Goal: Task Accomplishment & Management: Use online tool/utility

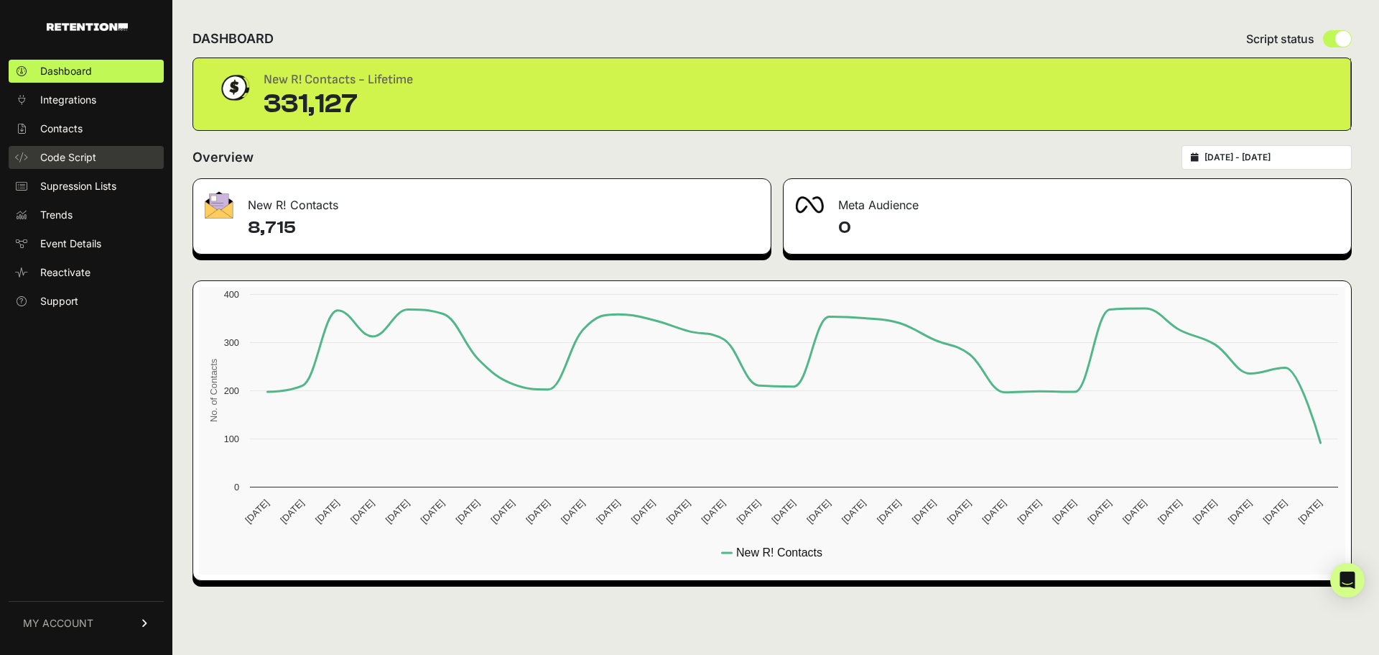
click at [87, 160] on span "Code Script" at bounding box center [68, 157] width 56 height 14
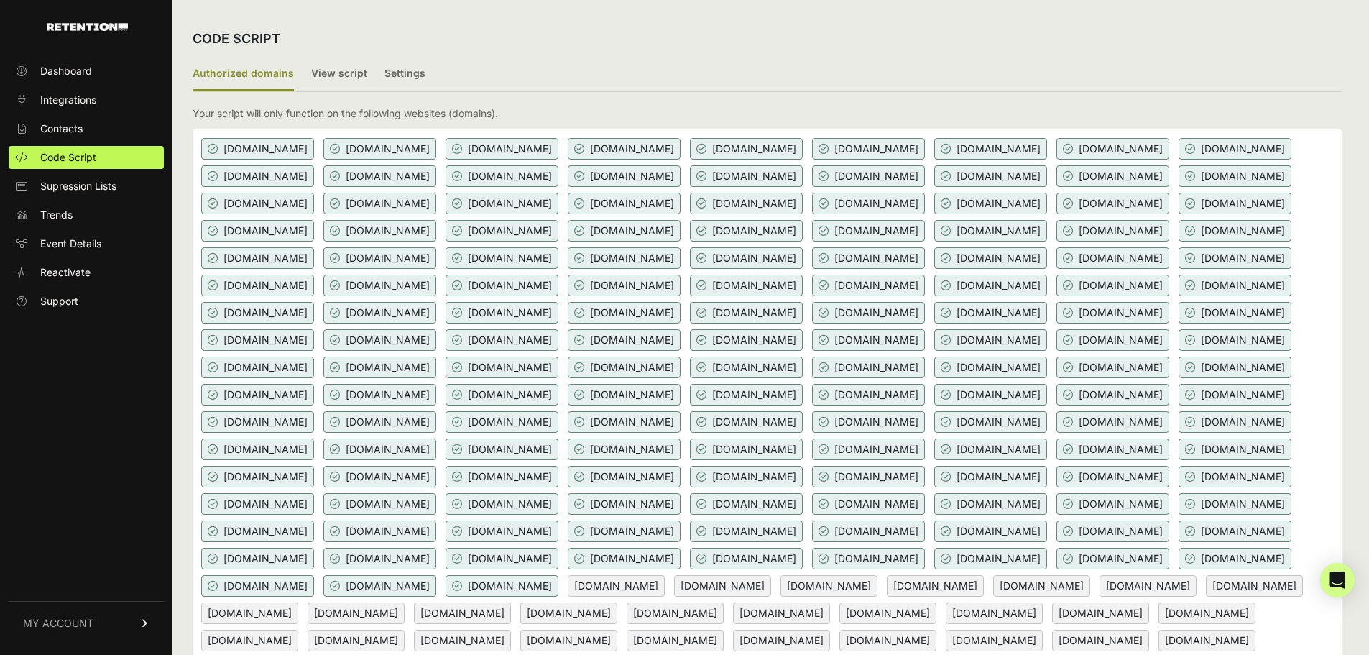
scroll to position [883, 0]
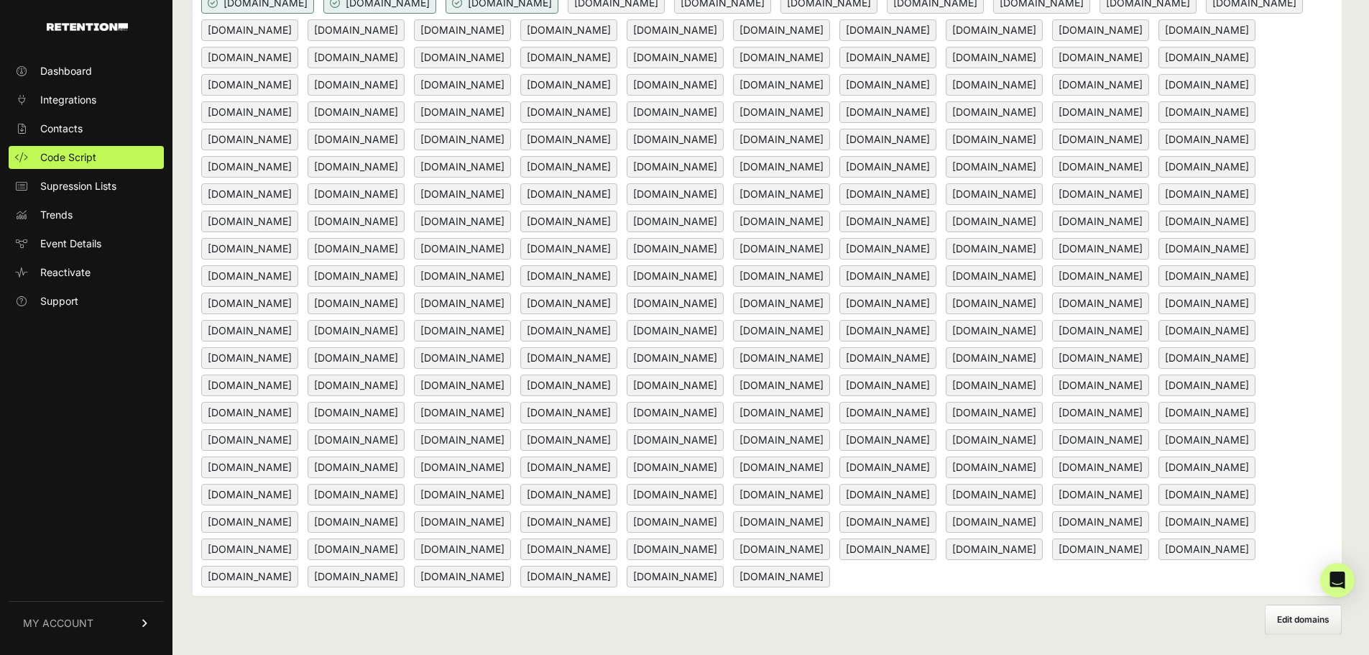
click at [1280, 366] on div "[DOMAIN_NAME] [DOMAIN_NAME] [DOMAIN_NAME] [DOMAIN_NAME] [DOMAIN_NAME] [DOMAIN_N…" at bounding box center [767, 71] width 1149 height 1049
click at [830, 429] on span "[DOMAIN_NAME]" at bounding box center [781, 440] width 97 height 22
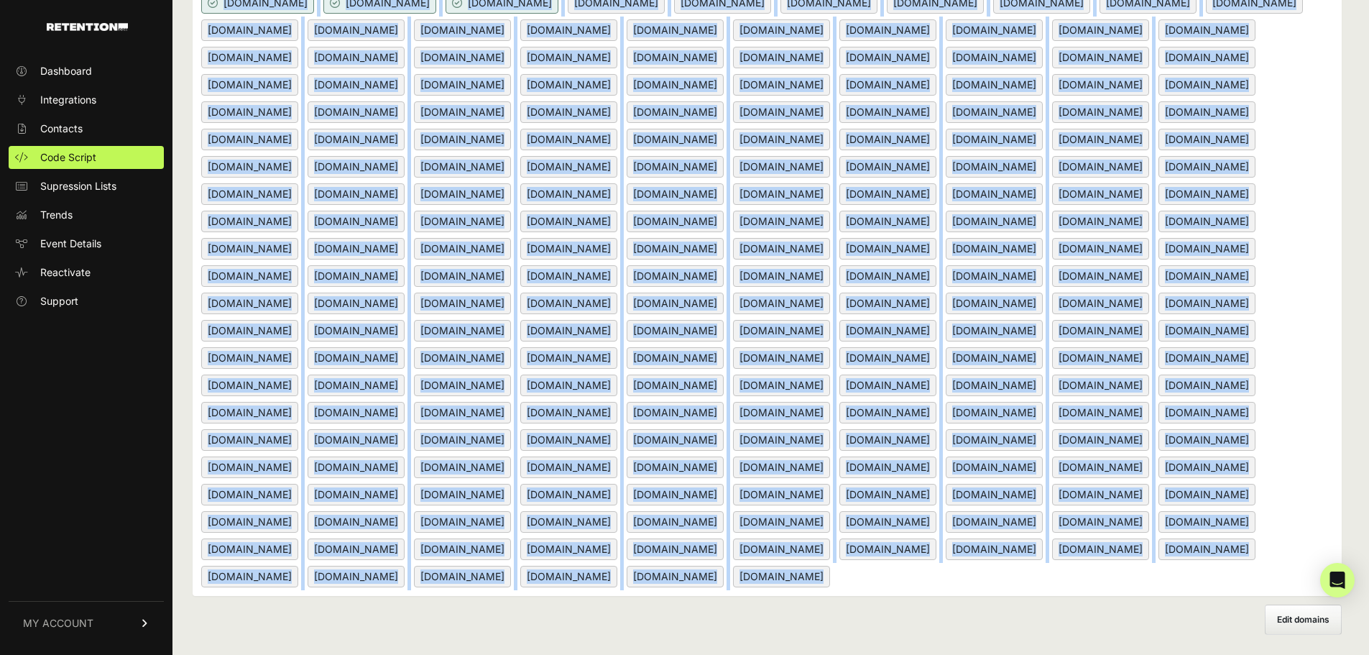
click at [830, 429] on span "[DOMAIN_NAME]" at bounding box center [781, 440] width 97 height 22
click at [1251, 359] on div "[DOMAIN_NAME] [DOMAIN_NAME] [DOMAIN_NAME] [DOMAIN_NAME] [DOMAIN_NAME] [DOMAIN_N…" at bounding box center [767, 71] width 1149 height 1049
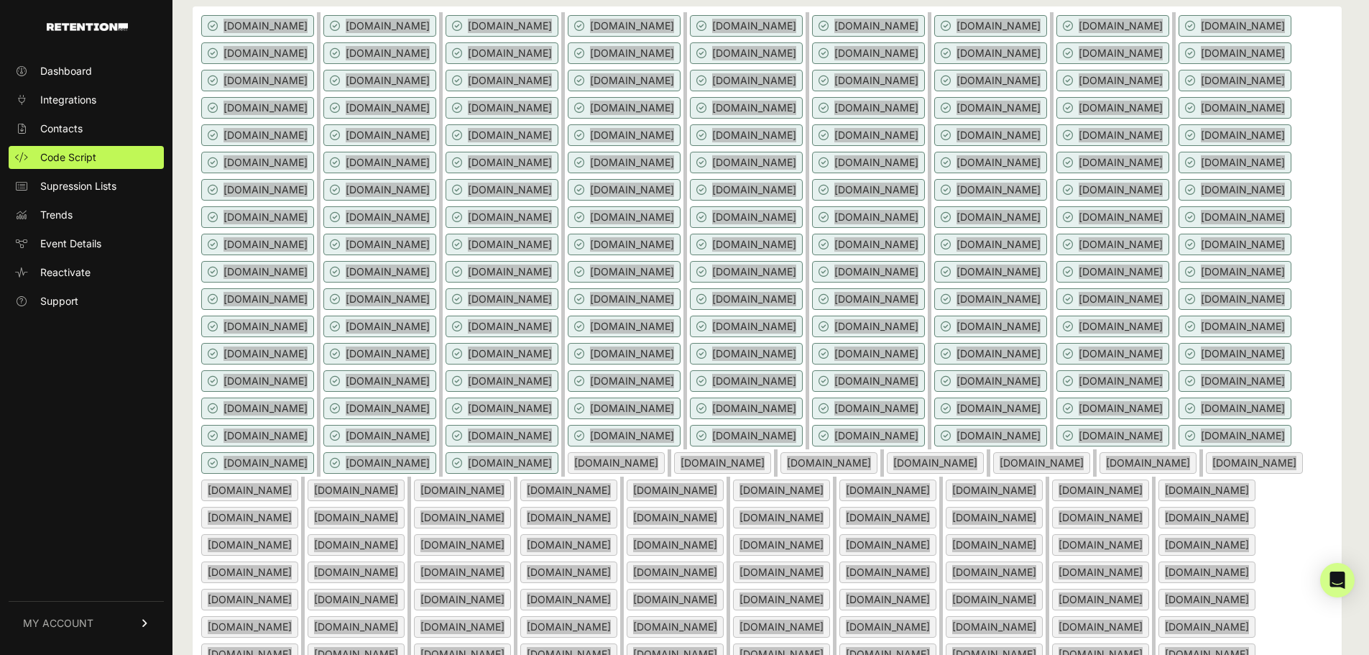
scroll to position [0, 0]
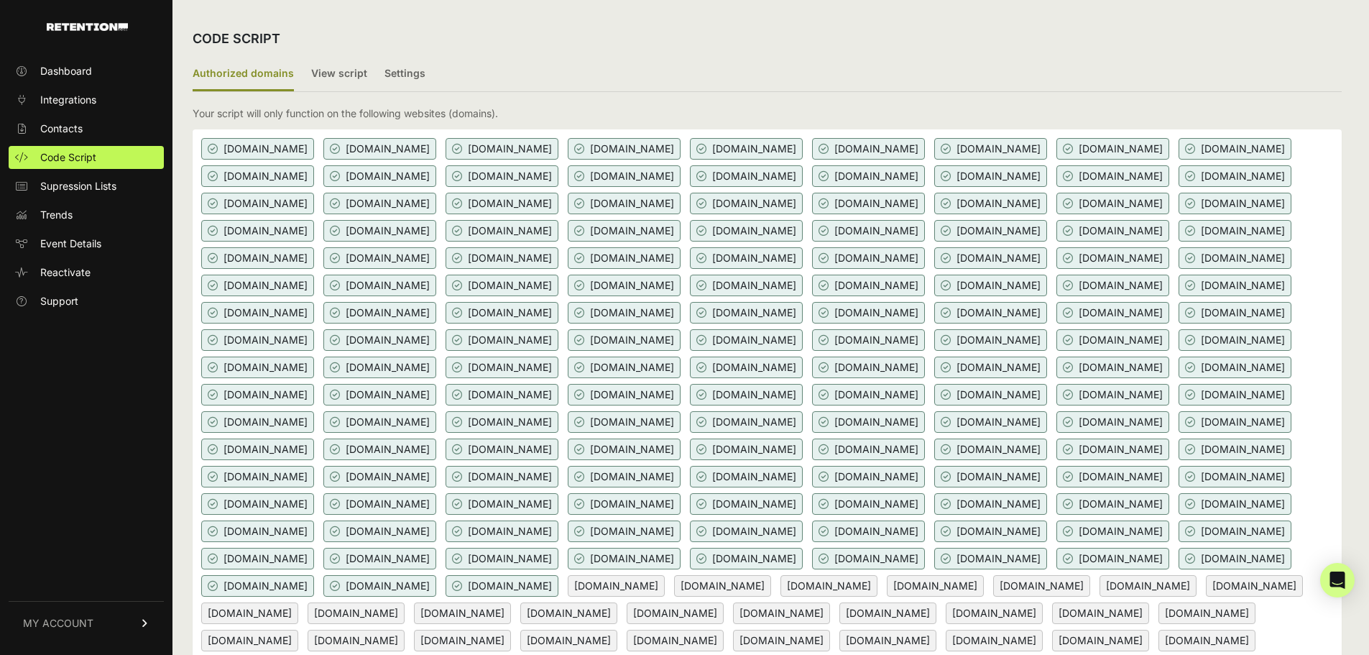
click at [329, 52] on div "CODE SCRIPT" at bounding box center [767, 38] width 1149 height 37
click at [331, 69] on label "View script" at bounding box center [339, 74] width 56 height 34
click at [0, 0] on input "View script" at bounding box center [0, 0] width 0 height 0
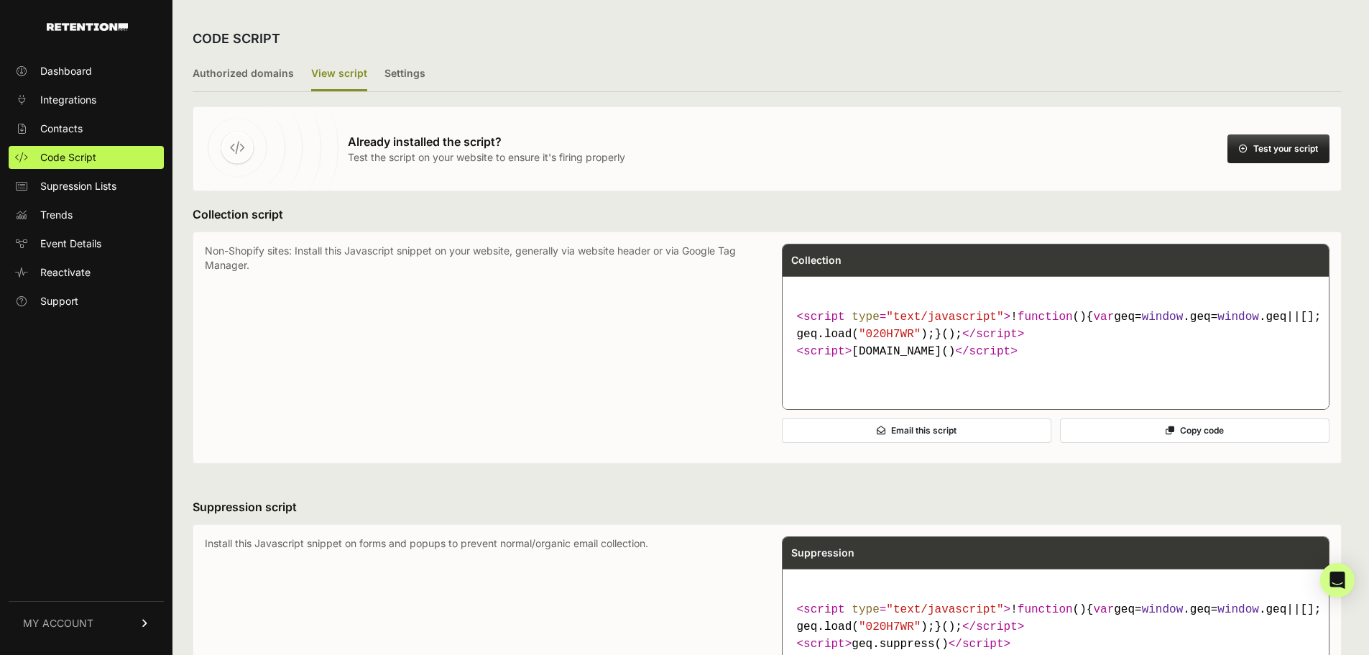
click at [1308, 151] on button "Test your script" at bounding box center [1278, 148] width 102 height 29
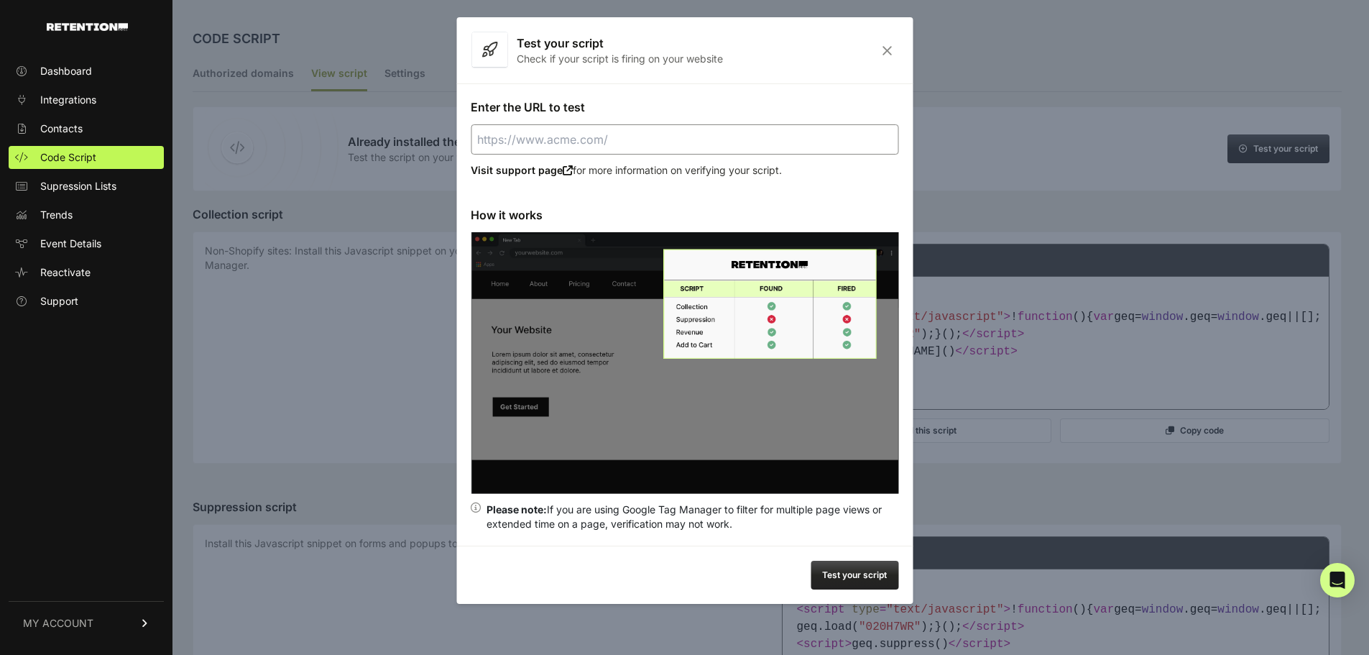
click at [585, 112] on div "Enter the URL to test Visit support page for more information on verifying your…" at bounding box center [684, 314] width 456 height 462
click at [598, 138] on input "Enter the URL to test" at bounding box center [684, 139] width 427 height 30
paste input "[DOMAIN_NAME]"
click at [845, 580] on button "Test your script" at bounding box center [854, 574] width 88 height 29
type input "[URL][DOMAIN_NAME]"
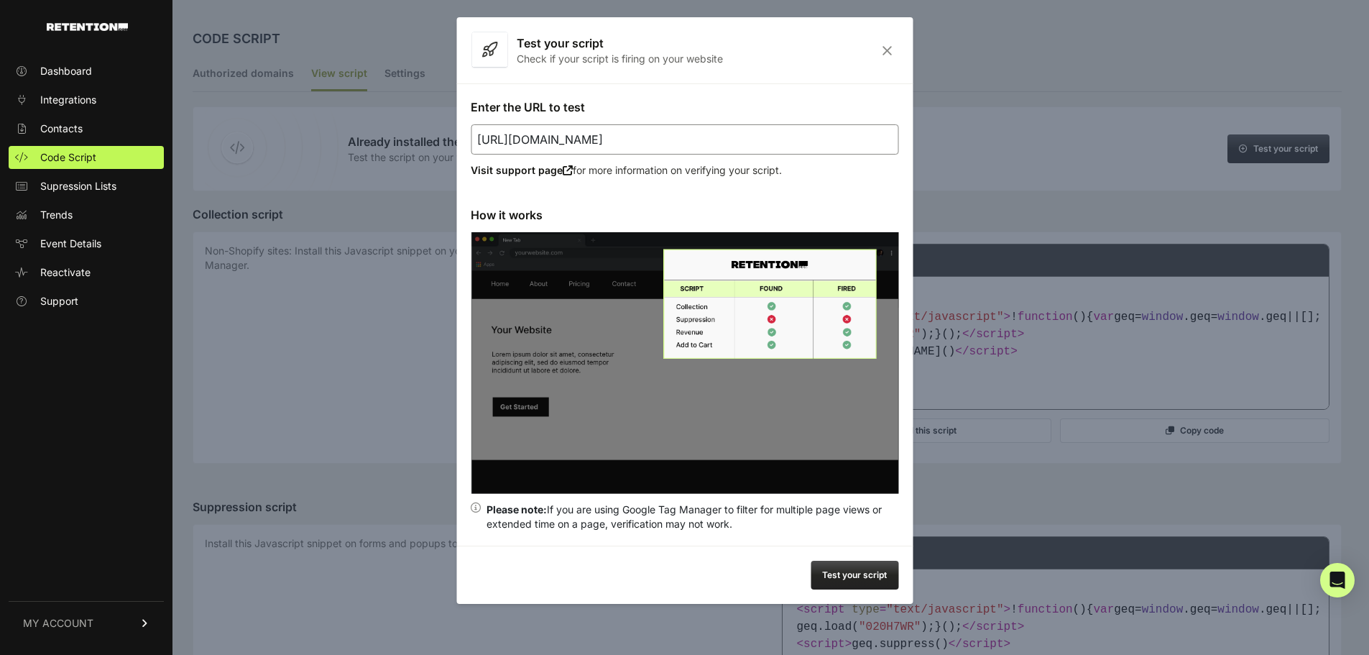
click at [1176, 386] on div at bounding box center [684, 327] width 1369 height 655
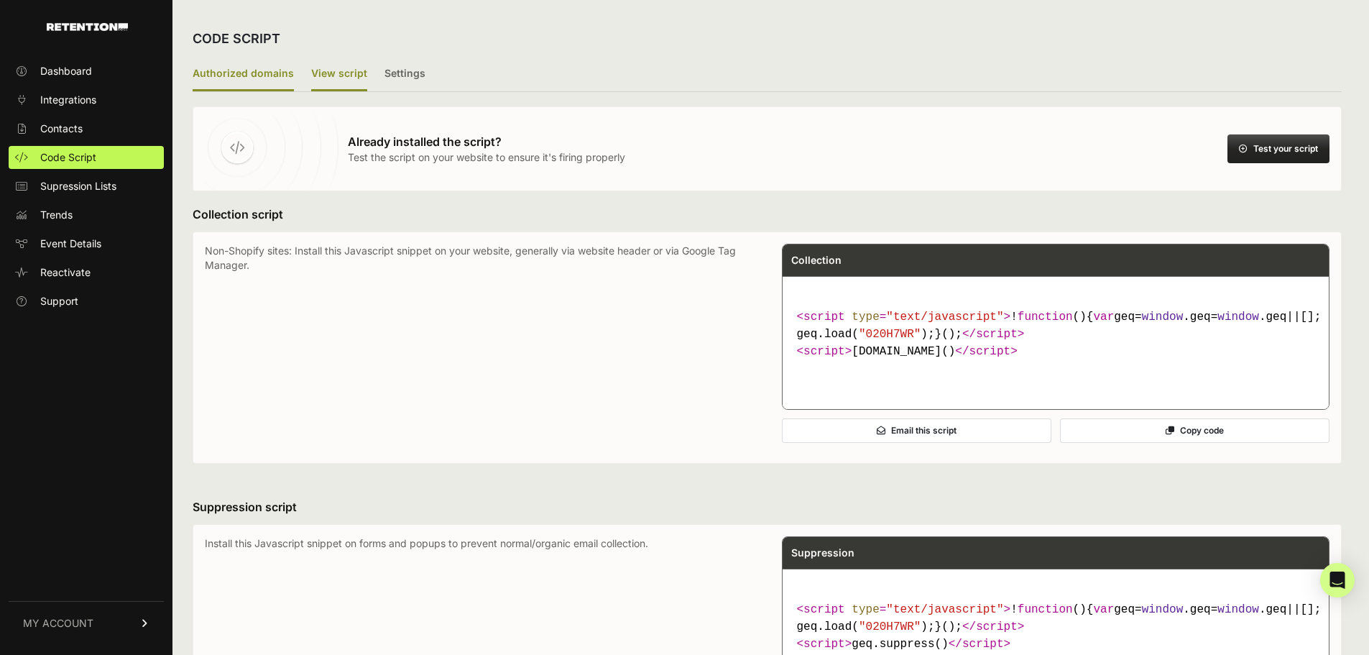
click at [269, 69] on label "Authorized domains" at bounding box center [243, 74] width 101 height 34
click at [0, 0] on input "Authorized domains" at bounding box center [0, 0] width 0 height 0
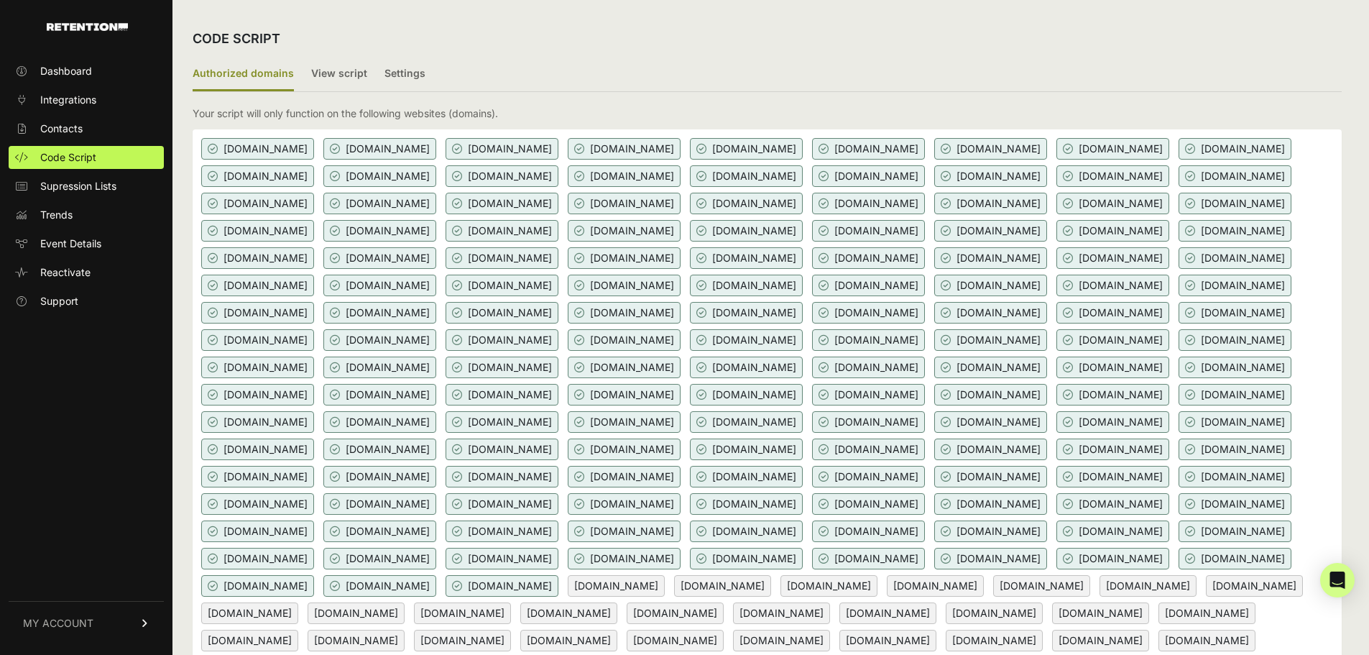
scroll to position [883, 0]
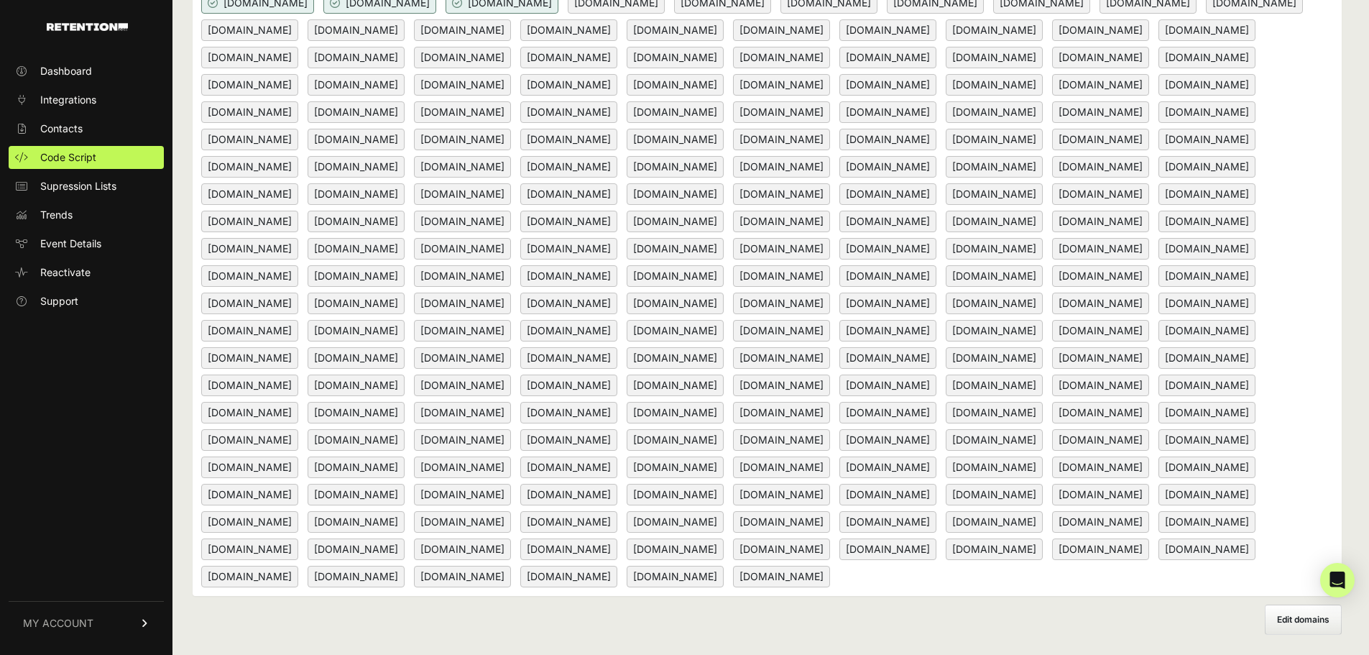
click at [830, 429] on span "[DOMAIN_NAME]" at bounding box center [781, 440] width 97 height 22
click at [1329, 617] on span "Edit domains" at bounding box center [1303, 619] width 52 height 11
click at [0, 0] on input "Add domain" at bounding box center [0, 0] width 0 height 0
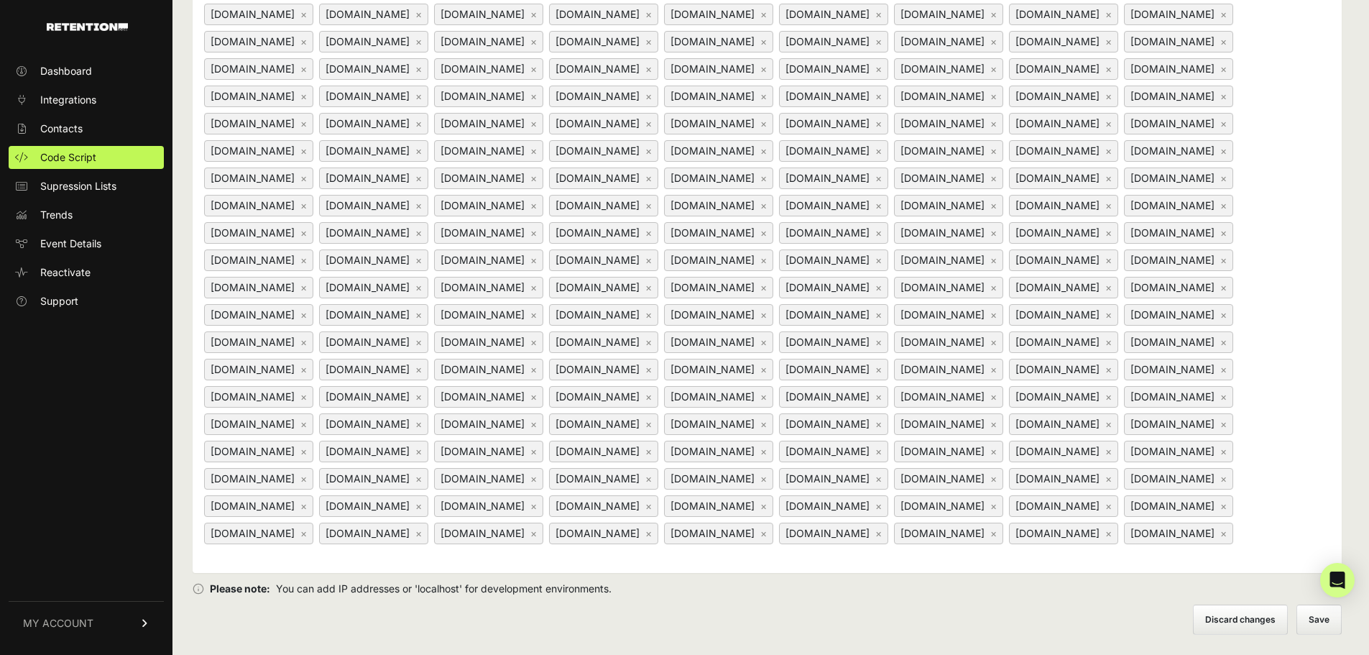
scroll to position [956, 0]
click at [1263, 535] on div "[DOMAIN_NAME] × [DOMAIN_NAME] × [DOMAIN_NAME] × [DOMAIN_NAME] × [DOMAIN_NAME] ×…" at bounding box center [767, 9] width 1149 height 1127
click at [1312, 530] on div "[DOMAIN_NAME] × [DOMAIN_NAME] × [DOMAIN_NAME] × [DOMAIN_NAME] × [DOMAIN_NAME] ×…" at bounding box center [767, 9] width 1149 height 1127
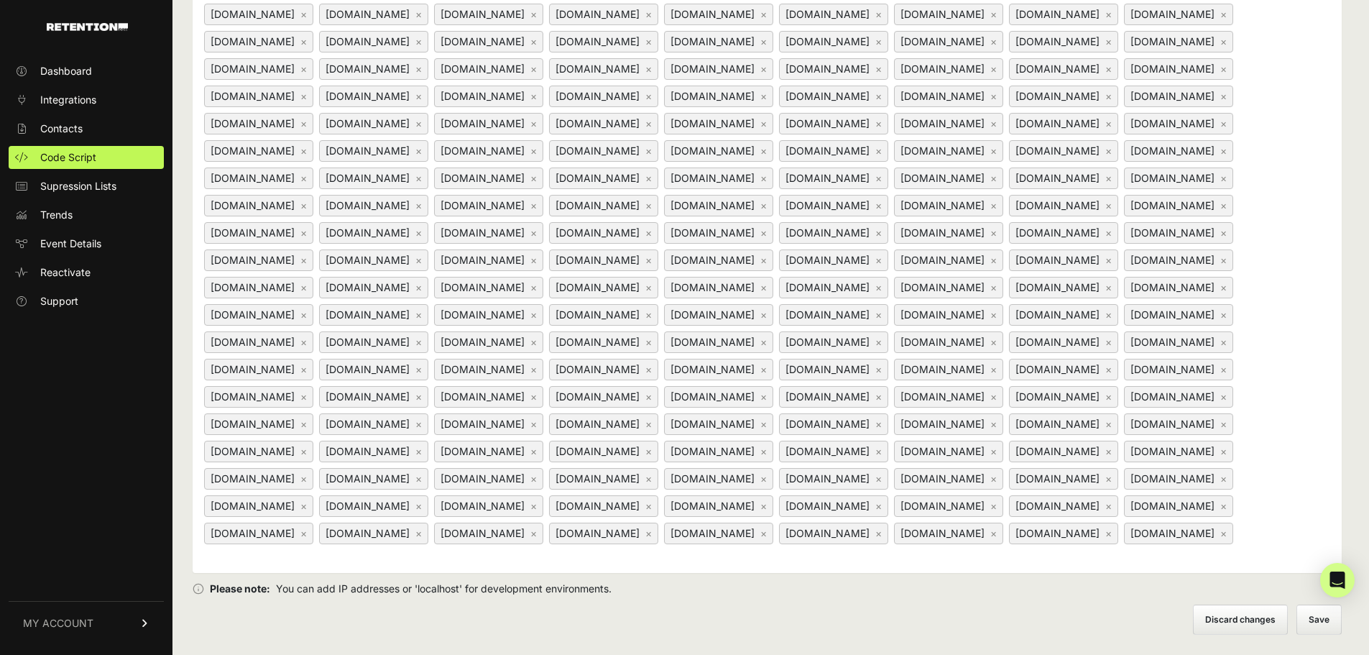
paste input "[DOMAIN_NAME]"
type input "[DOMAIN_NAME]"
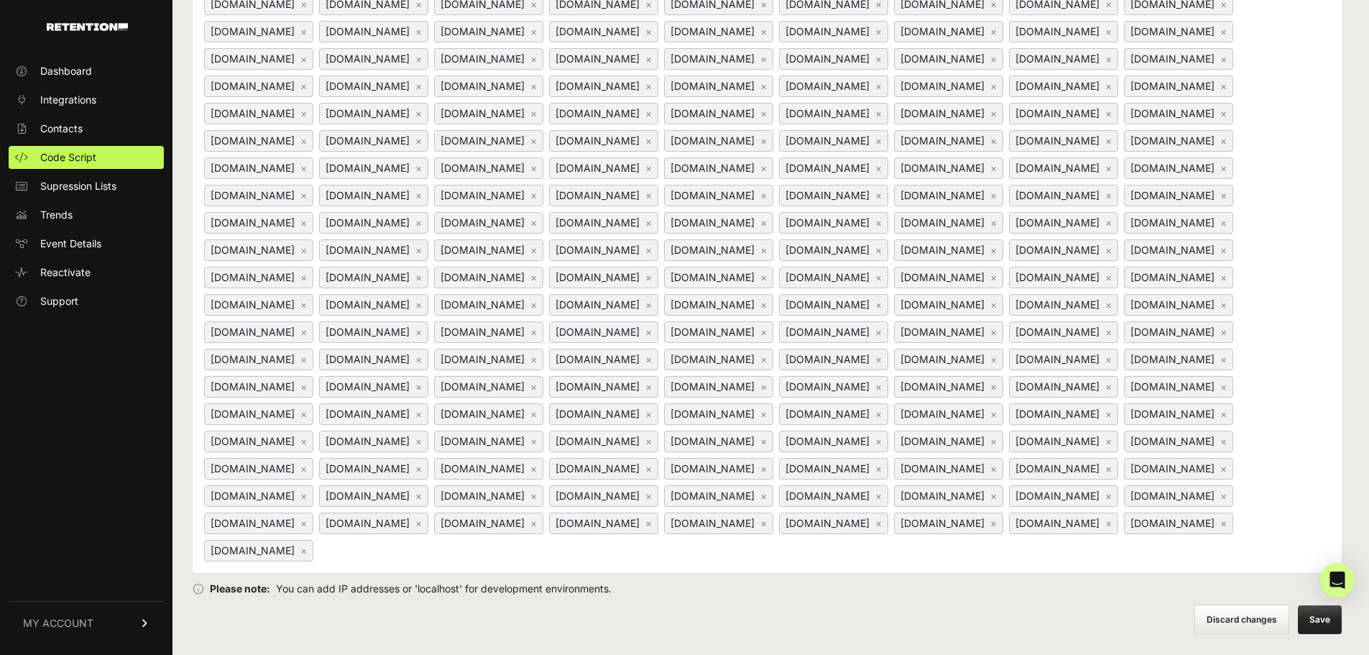
click at [1335, 620] on button "Save" at bounding box center [1320, 619] width 44 height 29
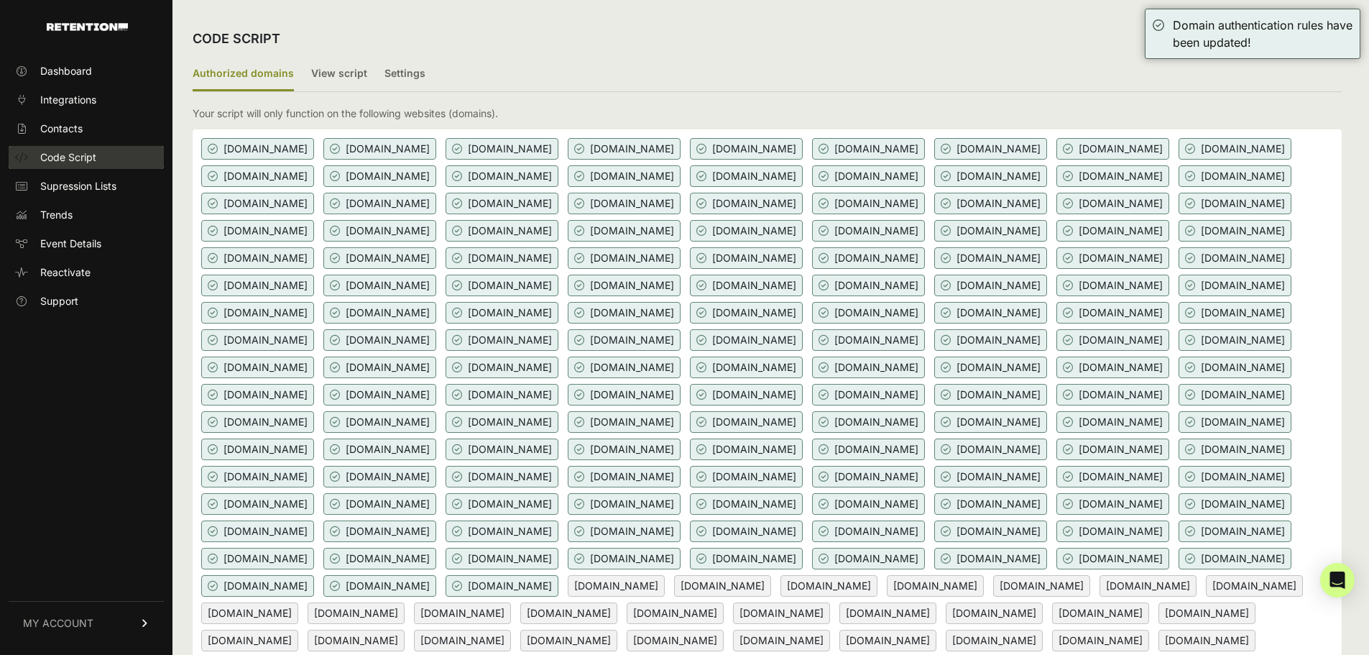
click at [91, 160] on span "Code Script" at bounding box center [68, 157] width 56 height 14
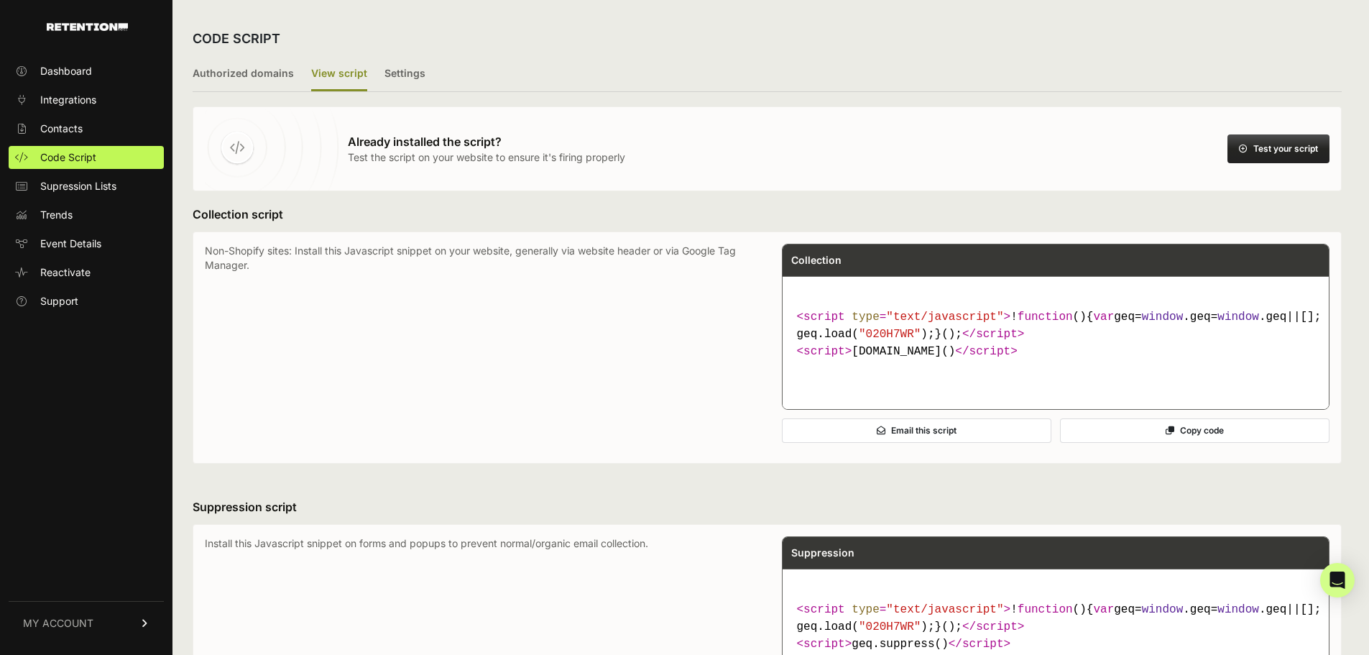
click at [1288, 149] on button "Test your script" at bounding box center [1278, 148] width 102 height 29
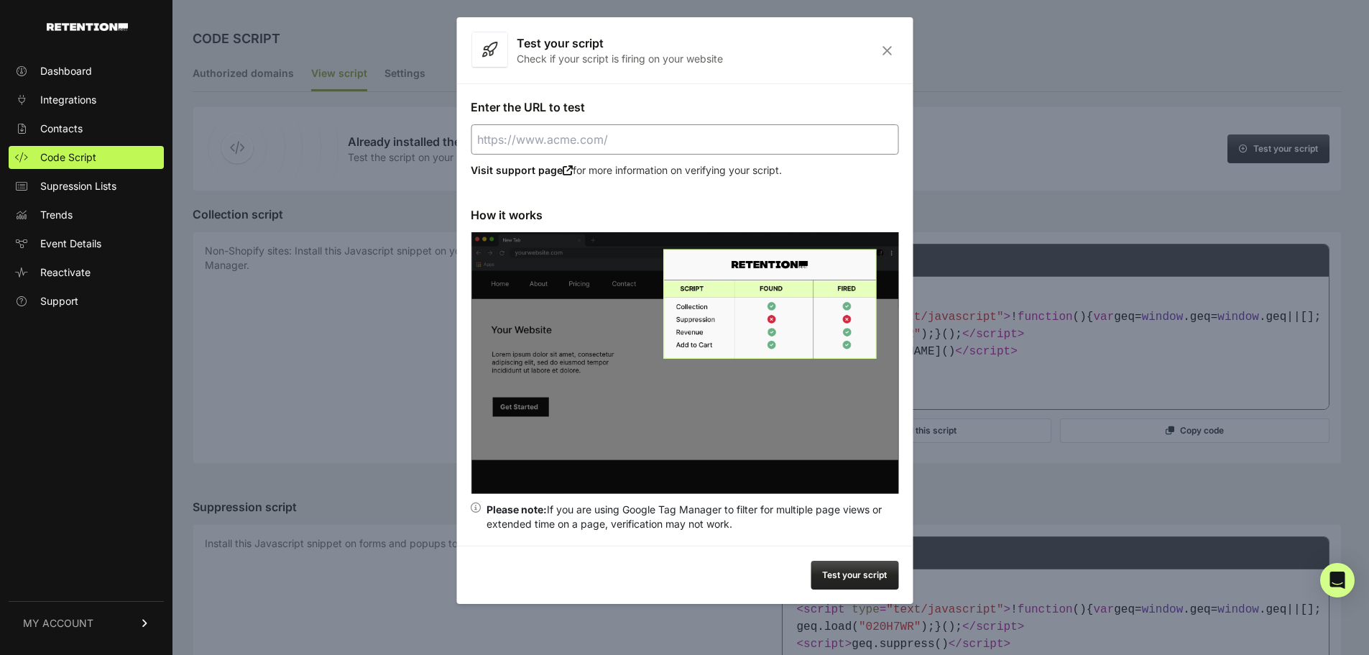
click at [665, 136] on input "Enter the URL to test" at bounding box center [684, 139] width 427 height 30
paste input "prestige-dentistry.com"
click at [867, 562] on button "Test your script" at bounding box center [854, 574] width 88 height 29
type input "https://prestige-dentistry.com"
